Goal: Transaction & Acquisition: Book appointment/travel/reservation

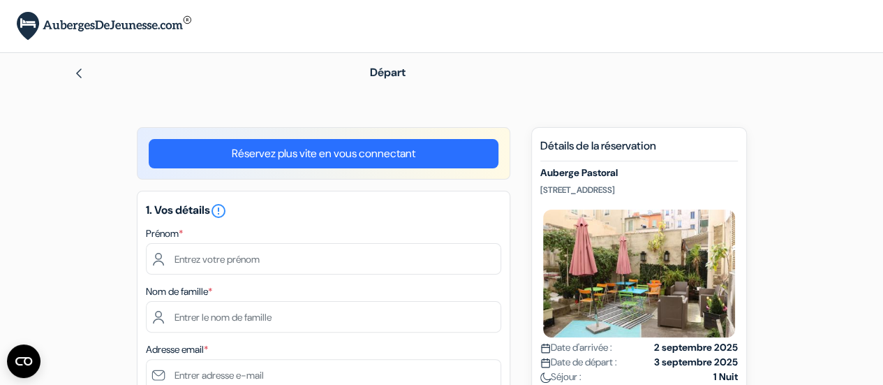
scroll to position [49, 0]
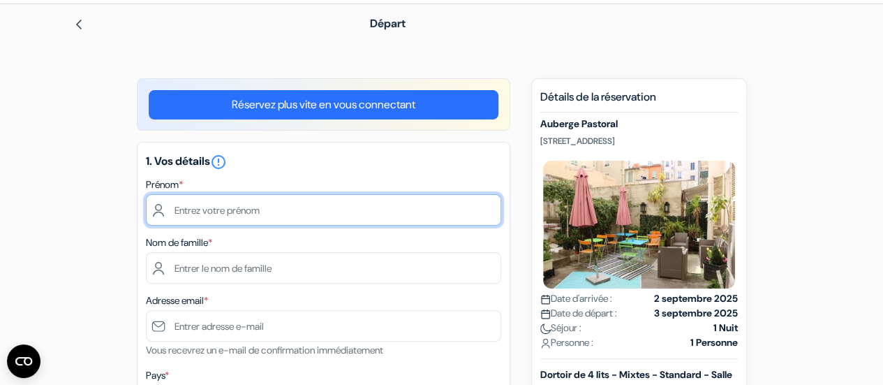
click at [283, 202] on input "text" at bounding box center [323, 209] width 355 height 31
type input "Theo"
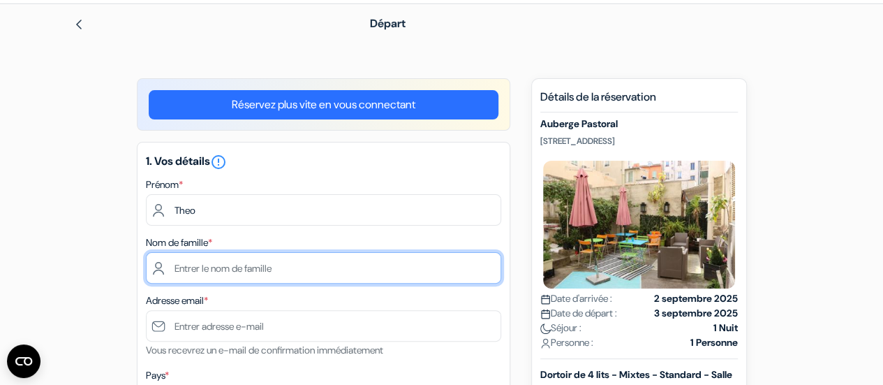
type input "SOMMEVILLE"
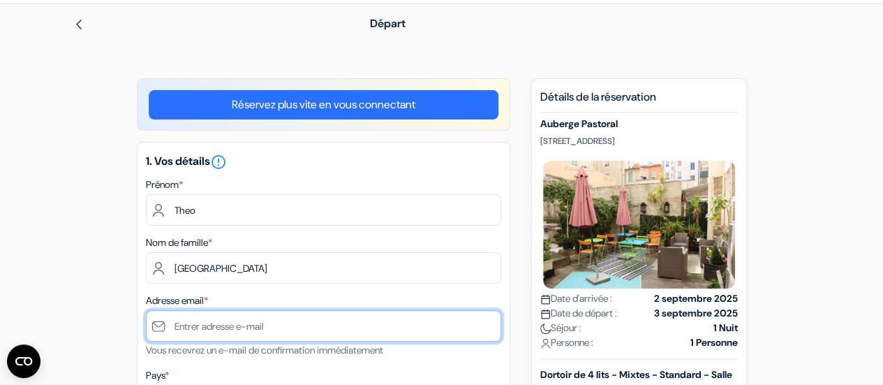
type input "[EMAIL_ADDRESS][DOMAIN_NAME]"
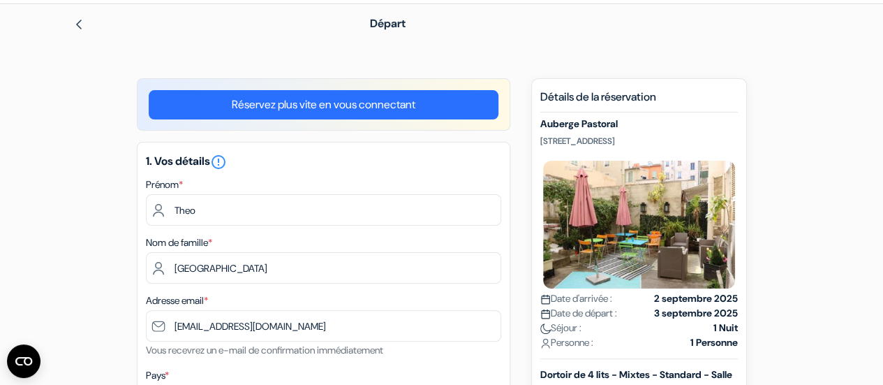
type input "+33781800914"
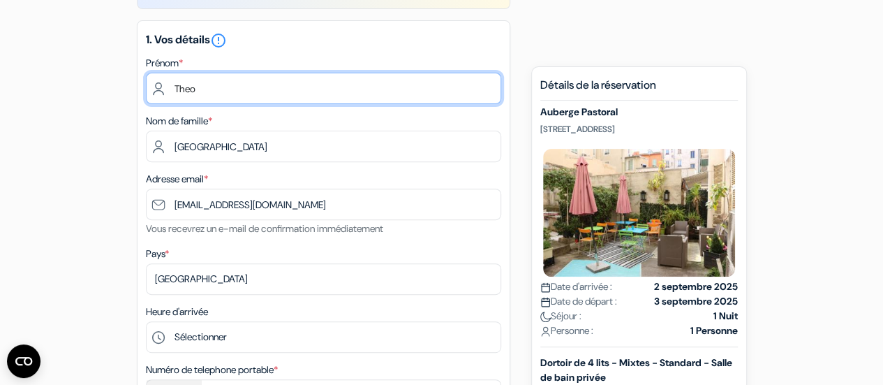
scroll to position [309, 0]
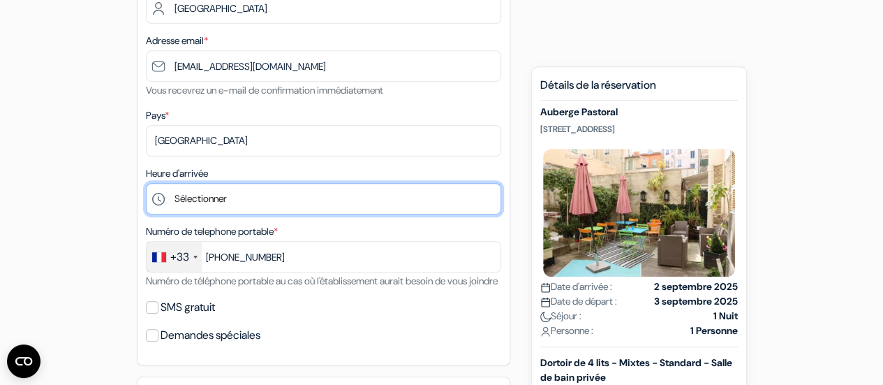
click at [248, 193] on select "Sélectionner 1:00 2:00 3:00 4:00 5:00 6:00 7:00 8:00 9:00 10:00 11:00 12:00 13:…" at bounding box center [323, 198] width 355 height 31
click at [146, 184] on select "Sélectionner 1:00 2:00 3:00 4:00 5:00 6:00 7:00 8:00 9:00 10:00 11:00 12:00 13:…" at bounding box center [323, 198] width 355 height 31
click at [292, 200] on select "Sélectionner 1:00 2:00 3:00 4:00 5:00 6:00 7:00 8:00 9:00 10:00 11:00 12:00 13:…" at bounding box center [323, 198] width 355 height 31
click at [146, 184] on select "Sélectionner 1:00 2:00 3:00 4:00 5:00 6:00 7:00 8:00 9:00 10:00 11:00 12:00 13:…" at bounding box center [323, 198] width 355 height 31
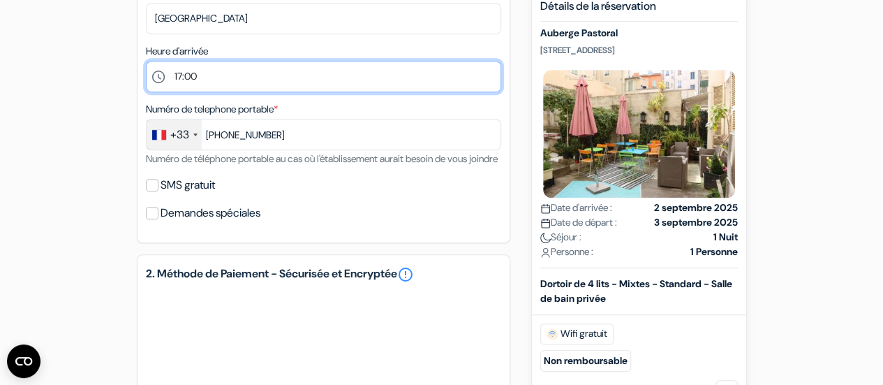
scroll to position [432, 0]
click at [233, 84] on select "Sélectionner 1:00 2:00 3:00 4:00 5:00 6:00 7:00 8:00 9:00 10:00 11:00 12:00 13:…" at bounding box center [323, 75] width 355 height 31
select select "18"
click at [146, 61] on select "Sélectionner 1:00 2:00 3:00 4:00 5:00 6:00 7:00 8:00 9:00 10:00 11:00 12:00 13:…" at bounding box center [323, 75] width 355 height 31
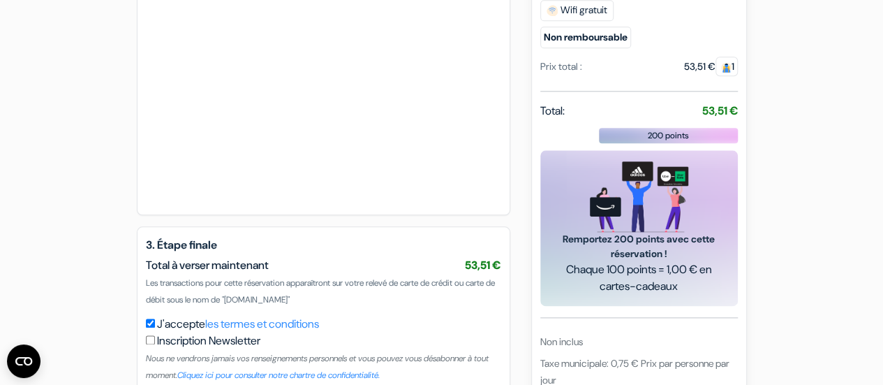
scroll to position [844, 0]
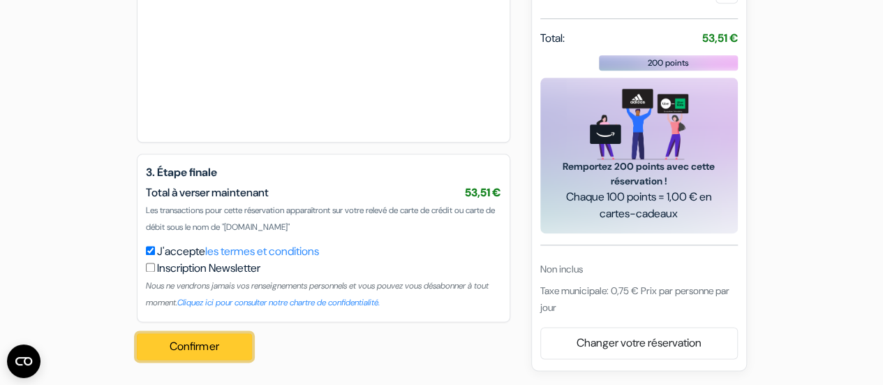
click at [190, 344] on button "Confirmer Loading..." at bounding box center [195, 346] width 116 height 27
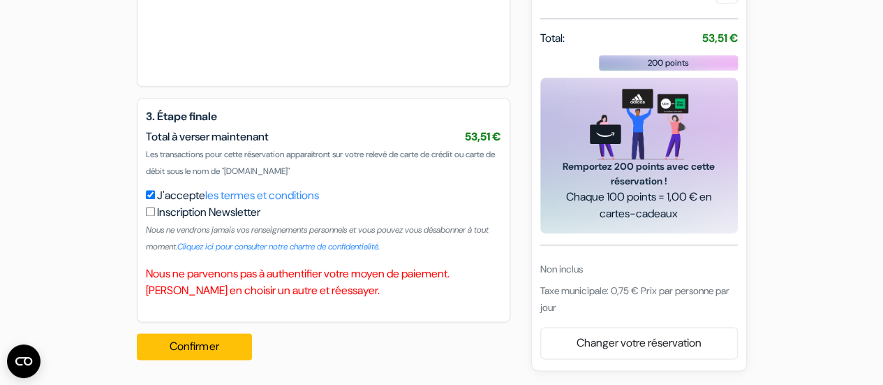
scroll to position [899, 0]
click at [218, 339] on button "Confirmer Loading..." at bounding box center [195, 346] width 116 height 27
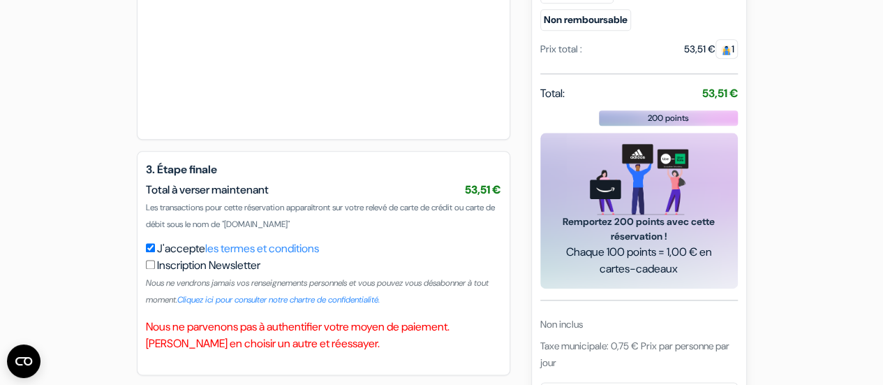
scroll to position [902, 0]
